Goal: Task Accomplishment & Management: Manage account settings

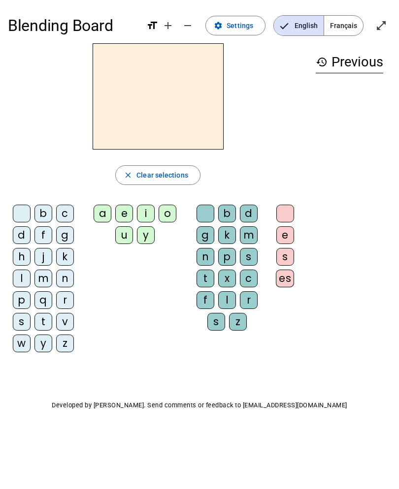
click at [237, 29] on span "Settings" at bounding box center [240, 26] width 27 height 12
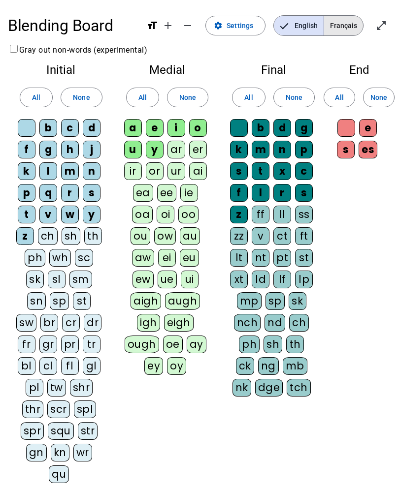
click at [345, 32] on span "Français" at bounding box center [343, 26] width 39 height 20
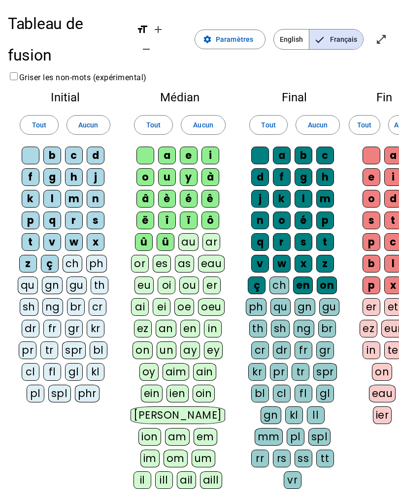
click at [166, 233] on div "ü" at bounding box center [166, 242] width 18 height 18
click at [147, 233] on div "û" at bounding box center [144, 242] width 18 height 18
click at [213, 212] on div "ô" at bounding box center [210, 221] width 18 height 18
click at [192, 212] on div "ï" at bounding box center [189, 221] width 18 height 18
click at [168, 212] on div "î" at bounding box center [167, 221] width 18 height 18
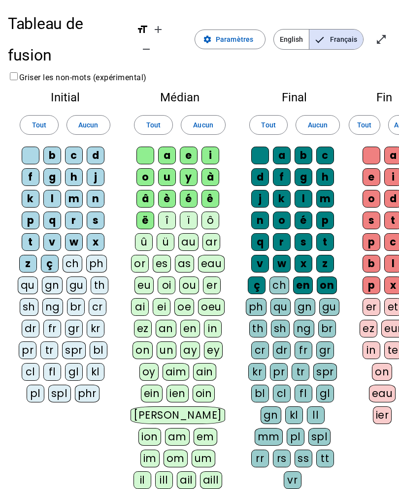
click at [307, 277] on div "en" at bounding box center [303, 286] width 20 height 18
click at [329, 277] on div "on" at bounding box center [327, 286] width 20 height 18
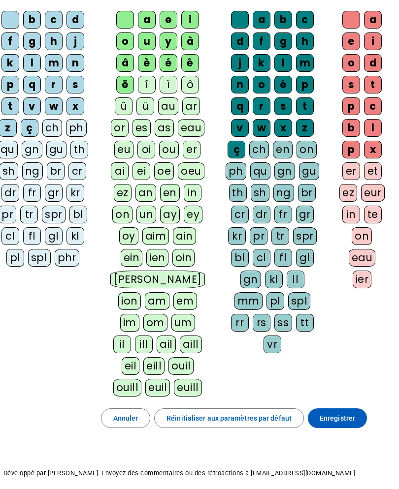
scroll to position [135, 20]
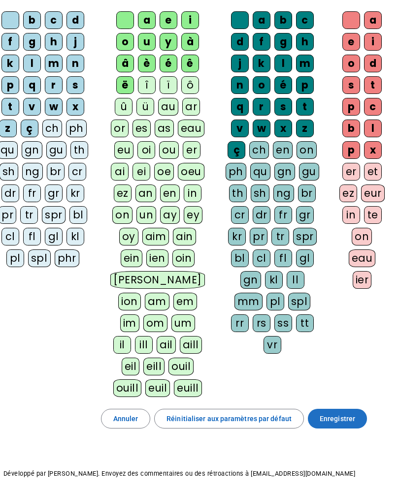
click at [334, 413] on span "Enregistrer" at bounding box center [337, 419] width 35 height 12
